Goal: Find specific page/section: Find specific page/section

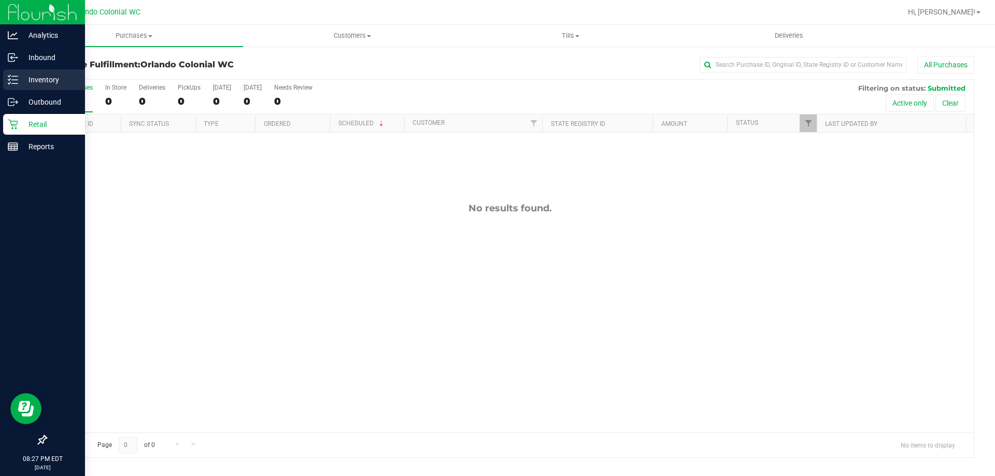
click at [19, 81] on p "Inventory" at bounding box center [49, 80] width 62 height 12
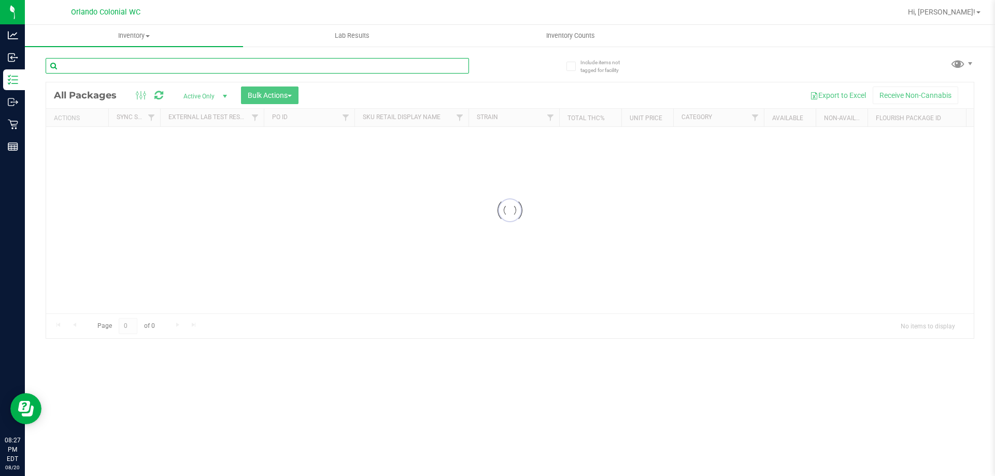
click at [270, 67] on div "Inventory All packages All inventory Waste log Create inventory Lab Results Inv…" at bounding box center [510, 250] width 970 height 451
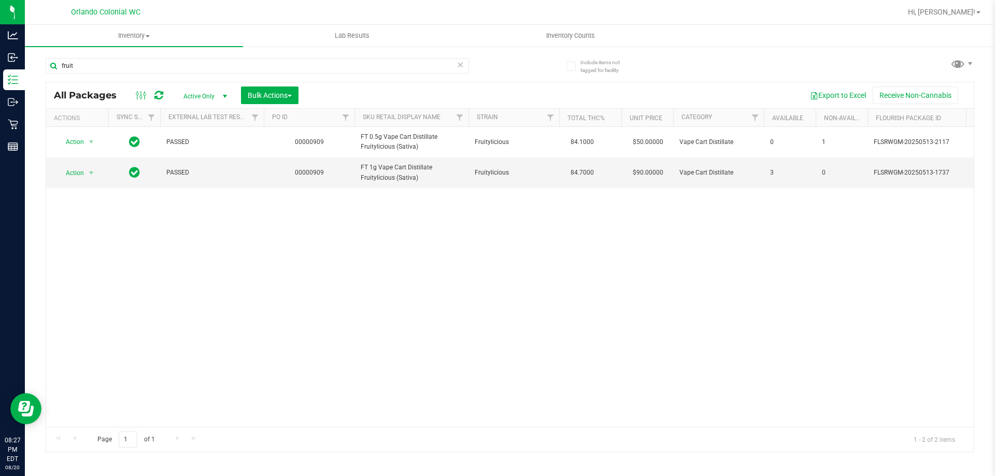
click at [357, 258] on div "Action Action Adjust qty Create package Edit attributes Global inventory Locate…" at bounding box center [509, 277] width 927 height 300
click at [355, 83] on div "All Packages Active Only Active Only Lab Samples Locked All External Internal B…" at bounding box center [509, 95] width 927 height 26
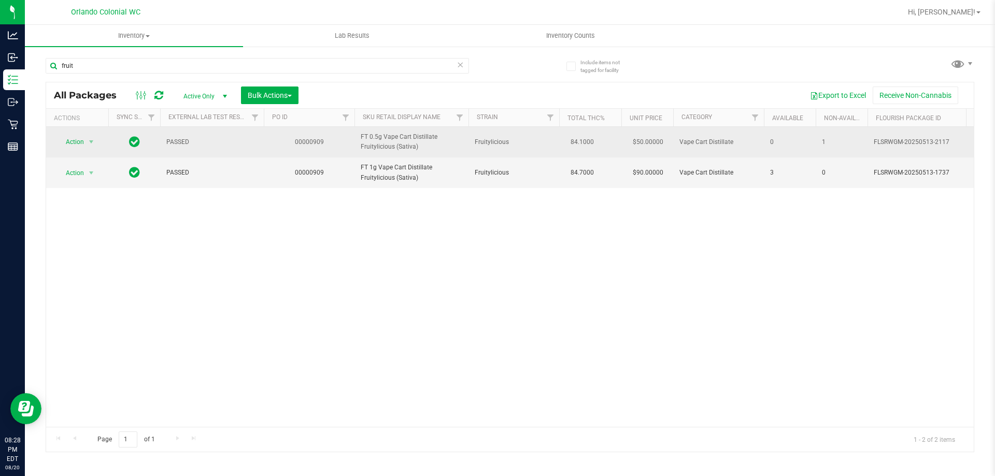
click at [380, 139] on span "FT 0.5g Vape Cart Distillate Fruitylicious (Sativa)" at bounding box center [412, 142] width 102 height 20
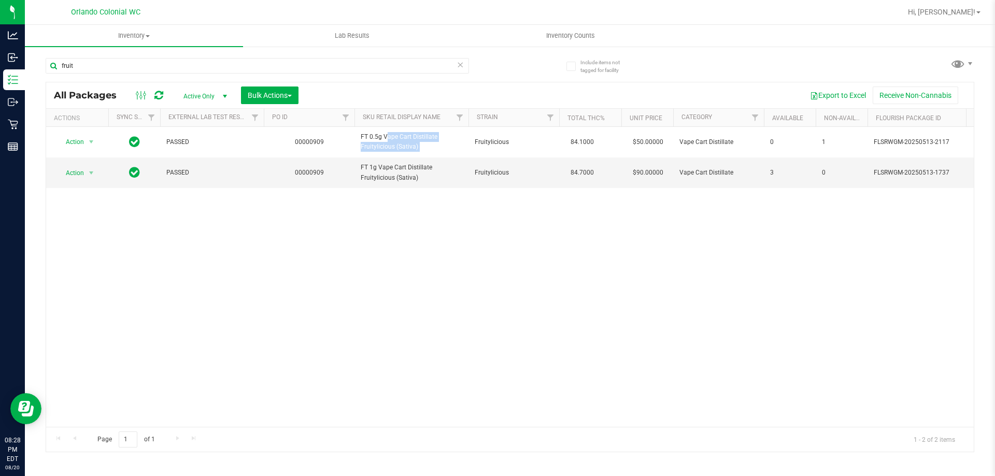
copy tr "FT 0.5g Vape Cart Distillate Fruitylicious (Sativa)"
click at [342, 69] on input "fruit" at bounding box center [257, 66] width 423 height 16
paste input "FT 0.5g Vape Cart Distillate Fruitylicious (Sativa)"
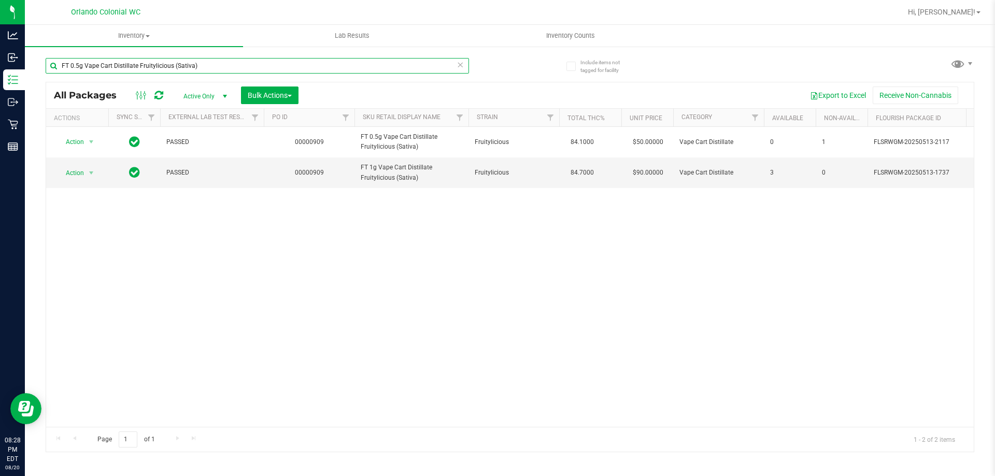
type input "FT 0.5g Vape Cart Distillate Fruitylicious (Sativa)"
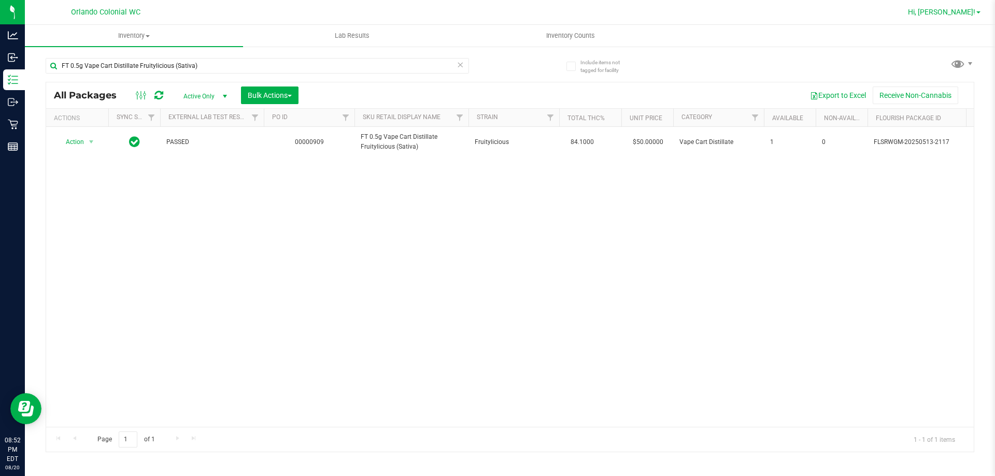
click at [971, 7] on link "Hi, [PERSON_NAME]!" at bounding box center [943, 12] width 81 height 11
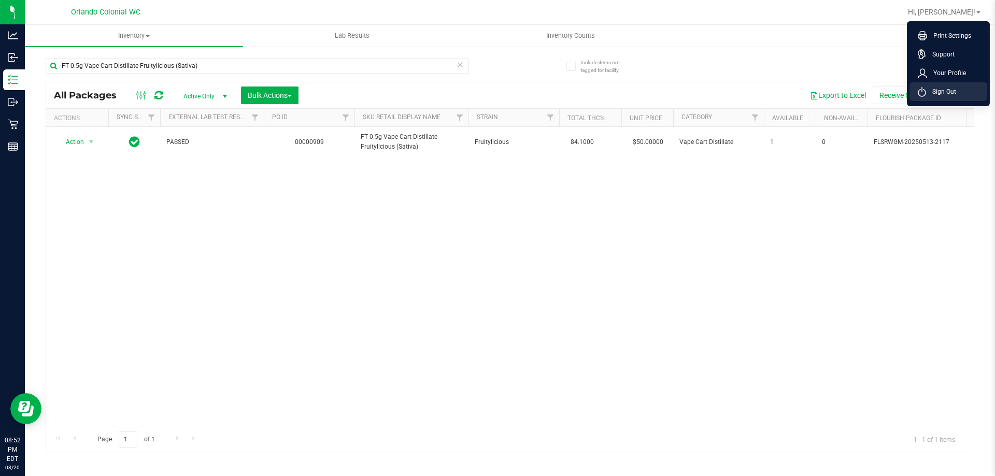
click at [948, 92] on span "Sign Out" at bounding box center [941, 92] width 30 height 10
